Goal: Find specific page/section: Find specific page/section

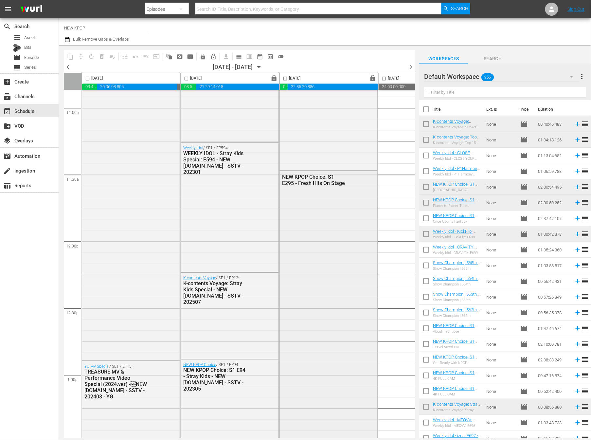
scroll to position [1355, 0]
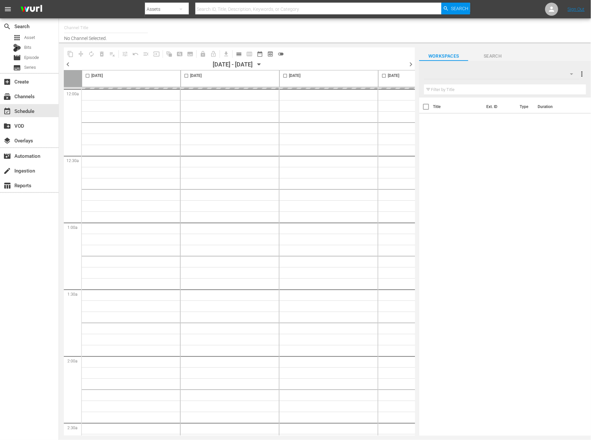
type input "NEW KPOP (617)"
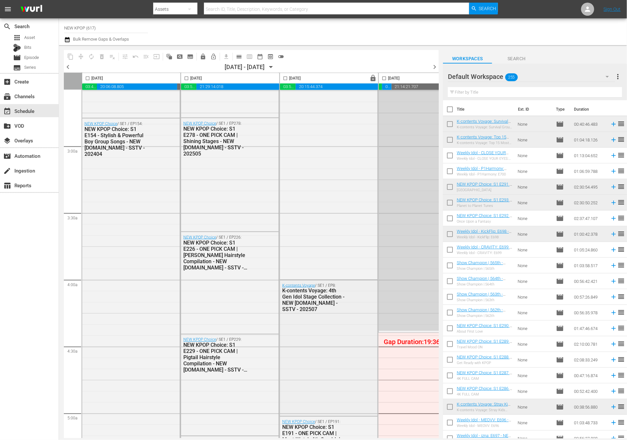
click at [315, 311] on div "K-contents Voyage / SE1 / EP8: K-contents Voyage: 4th Gen Idol Stage Collection…" at bounding box center [329, 347] width 98 height 134
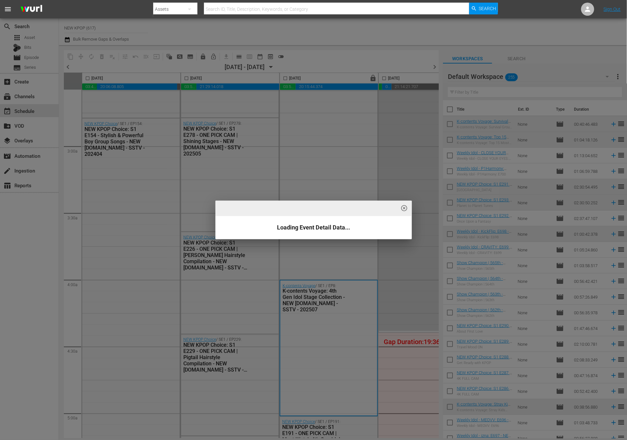
click at [405, 208] on span "highlight_off_icon" at bounding box center [404, 209] width 8 height 8
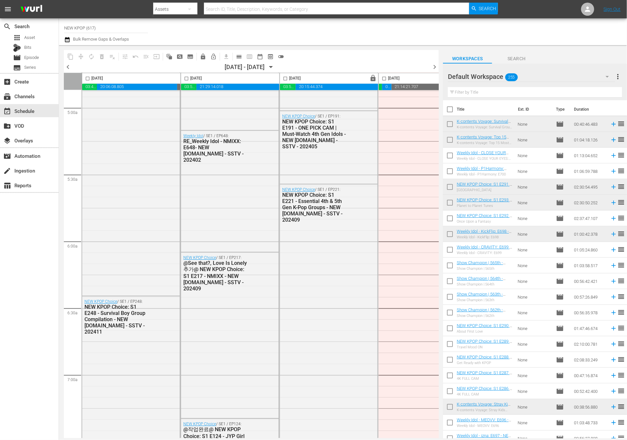
scroll to position [656, 0]
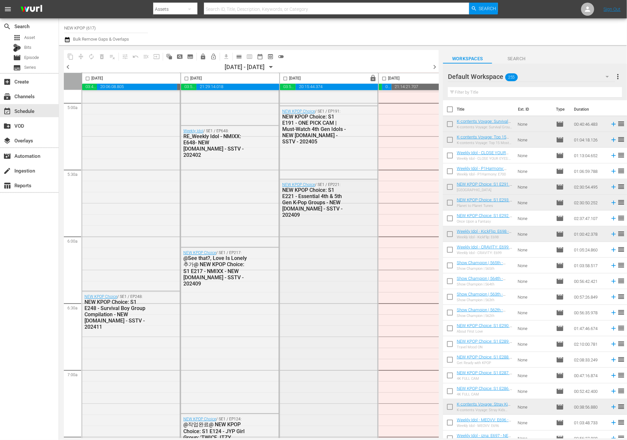
click at [335, 210] on div "NEW KPOP Choice: S1 E221 - Essential 4th & 5th Gen K-Pop Groups - NEW [DOMAIN_N…" at bounding box center [314, 202] width 64 height 31
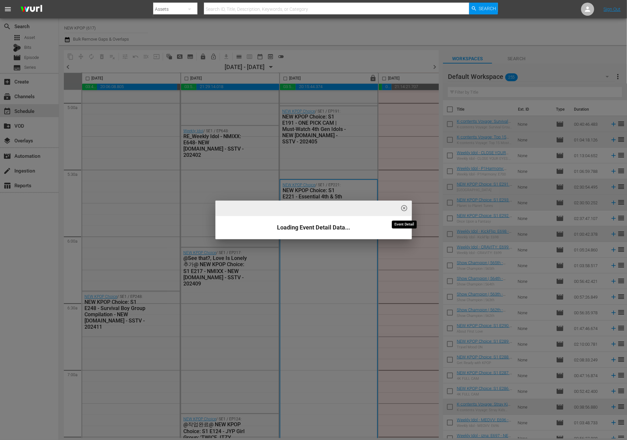
click at [401, 207] on span "highlight_off_icon" at bounding box center [404, 209] width 8 height 8
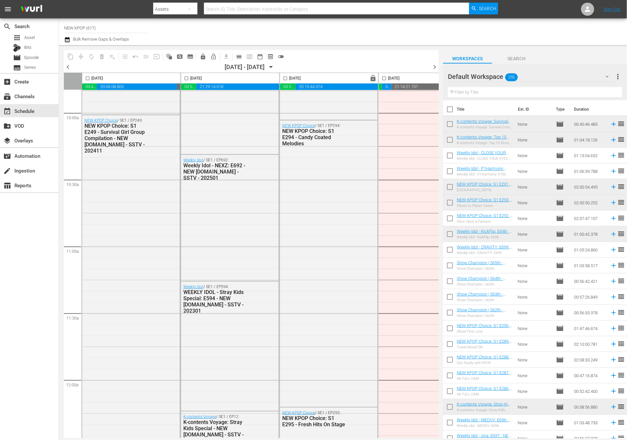
scroll to position [1314, 0]
click at [302, 123] on link "NEW KPOP Choice" at bounding box center [298, 125] width 33 height 5
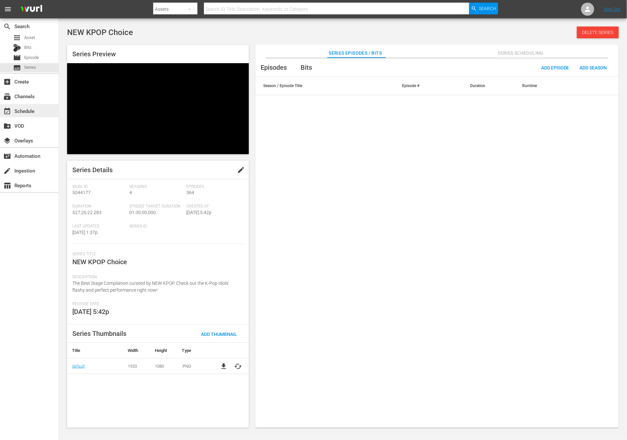
click at [28, 110] on div "event_available Schedule" at bounding box center [18, 110] width 37 height 6
